Goal: Information Seeking & Learning: Learn about a topic

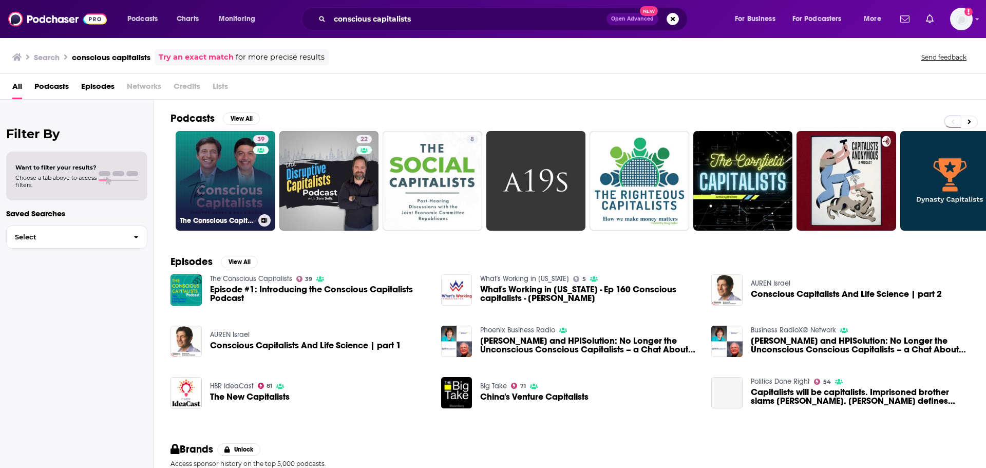
click at [216, 161] on link "39 The Conscious Capitalists" at bounding box center [226, 181] width 100 height 100
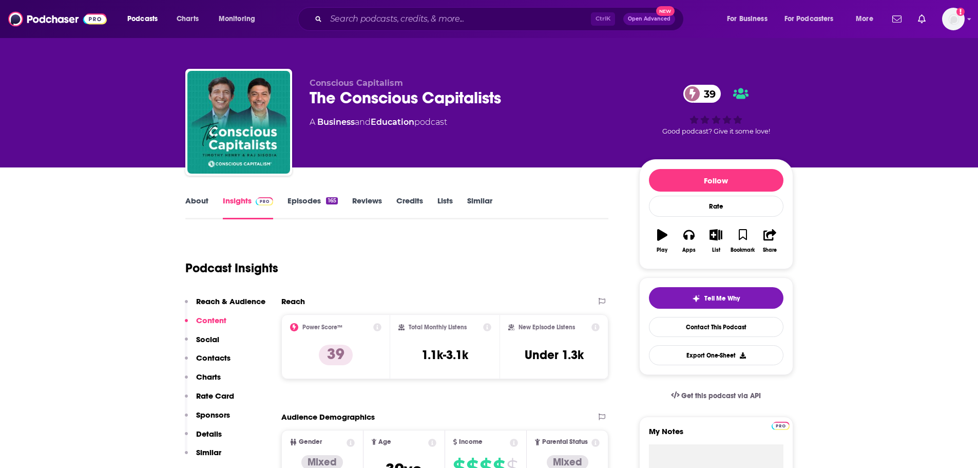
drag, startPoint x: 176, startPoint y: 341, endPoint x: 173, endPoint y: 246, distance: 95.0
click at [194, 209] on link "About" at bounding box center [196, 208] width 23 height 24
